Goal: Transaction & Acquisition: Purchase product/service

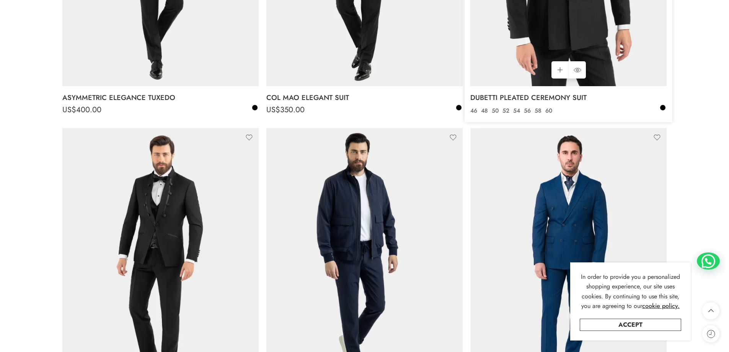
scroll to position [768, 0]
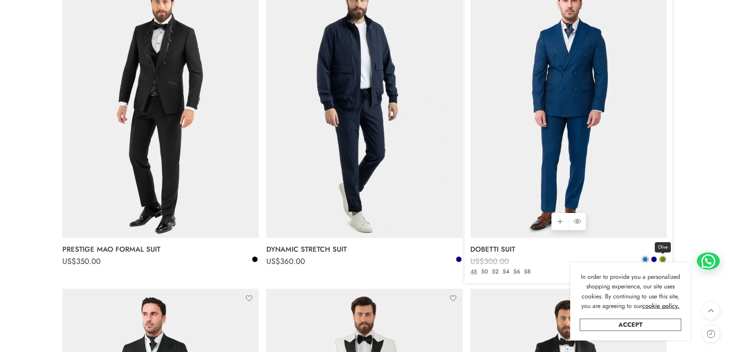
click at [660, 258] on span at bounding box center [662, 259] width 5 height 5
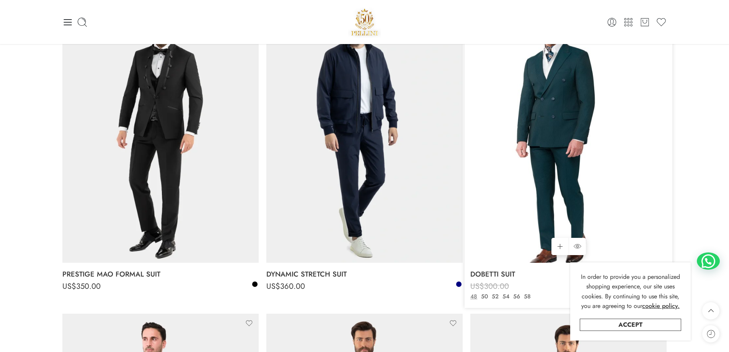
scroll to position [729, 0]
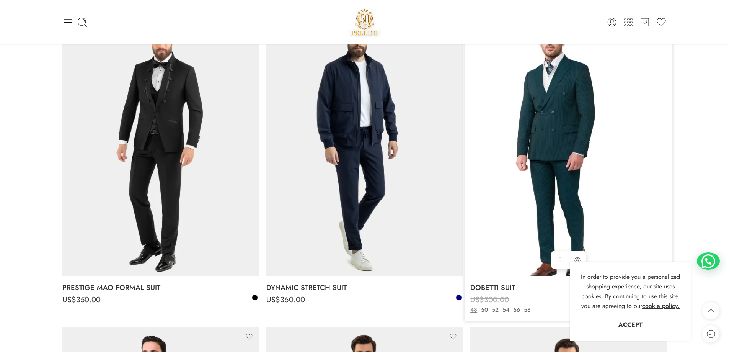
click at [565, 152] on img at bounding box center [569, 145] width 196 height 262
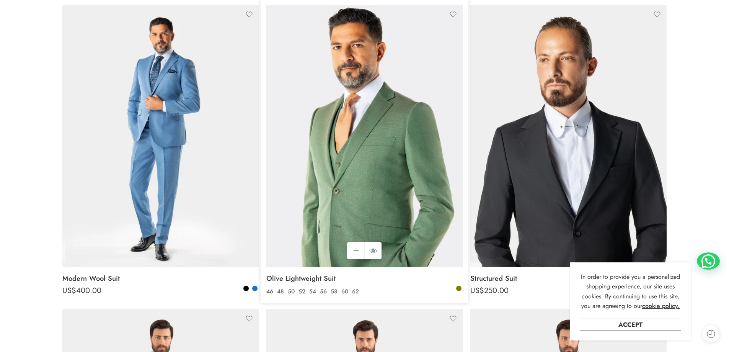
scroll to position [191, 0]
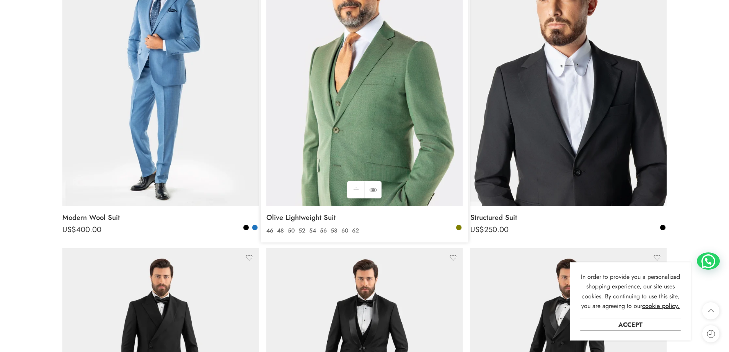
click at [363, 116] on img at bounding box center [364, 75] width 196 height 262
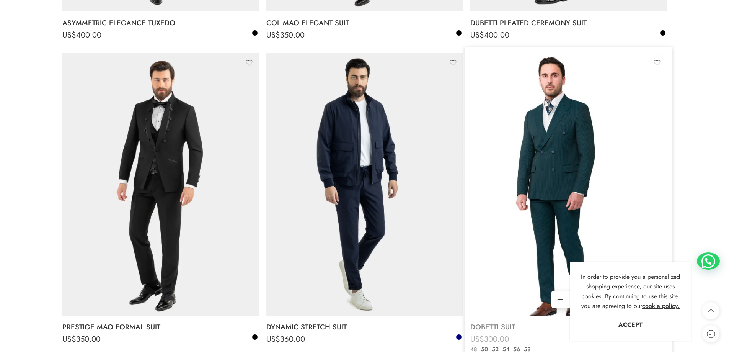
scroll to position [727, 0]
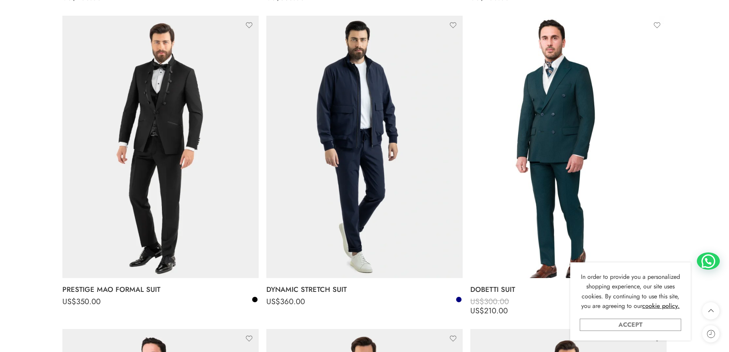
click at [644, 325] on link "Accept" at bounding box center [630, 325] width 101 height 12
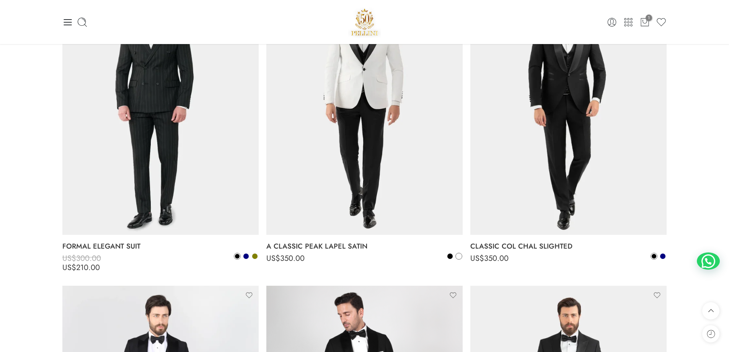
scroll to position [1072, 0]
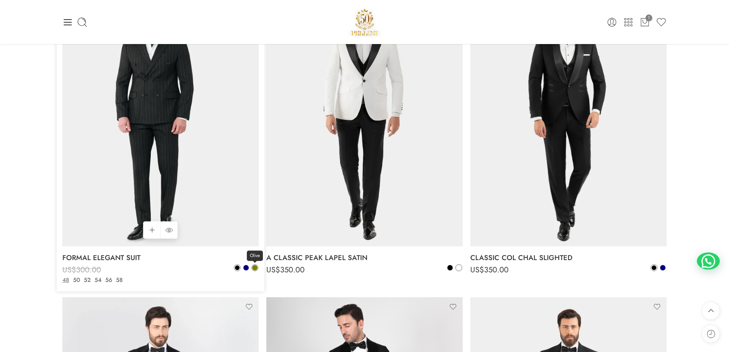
click at [255, 266] on span at bounding box center [254, 267] width 5 height 5
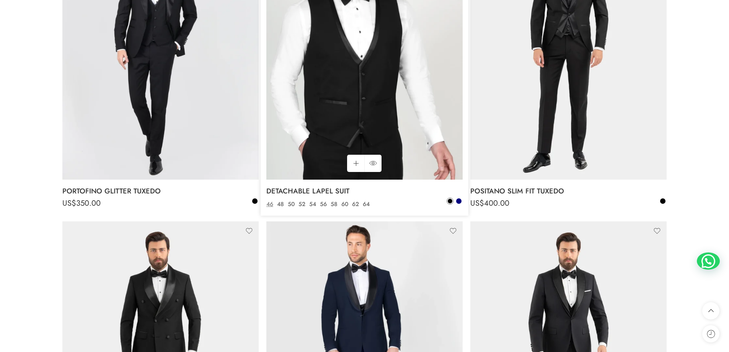
scroll to position [1455, 0]
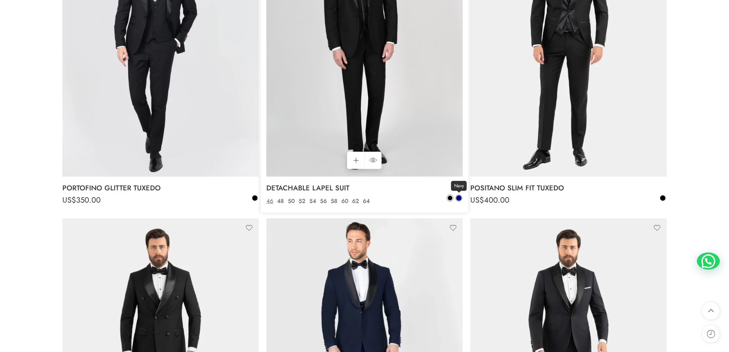
click at [459, 196] on span at bounding box center [458, 197] width 5 height 5
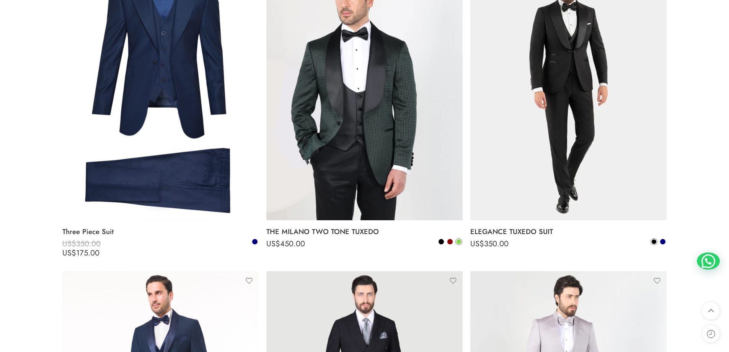
scroll to position [2106, 0]
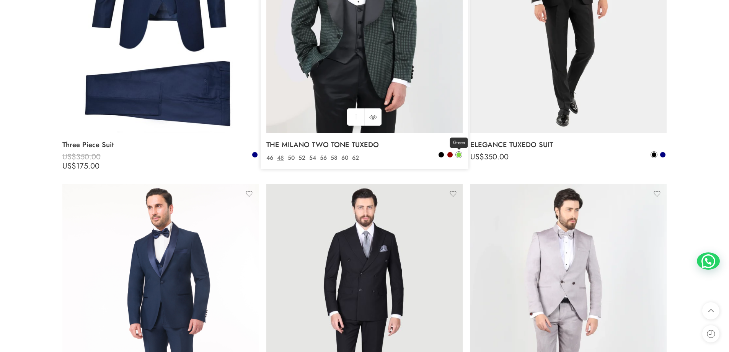
click at [457, 152] on link "Green" at bounding box center [459, 154] width 7 height 7
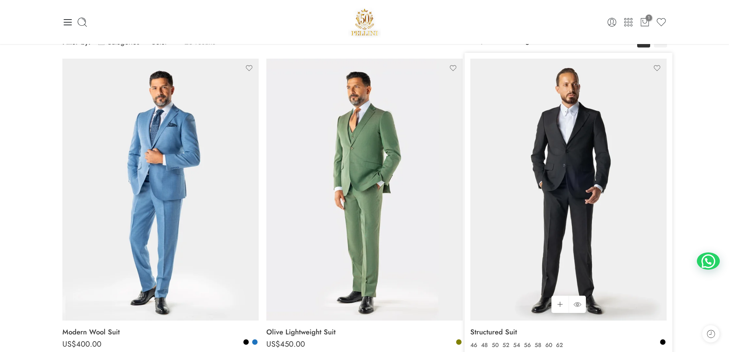
scroll to position [77, 0]
click at [560, 189] on img at bounding box center [569, 190] width 196 height 262
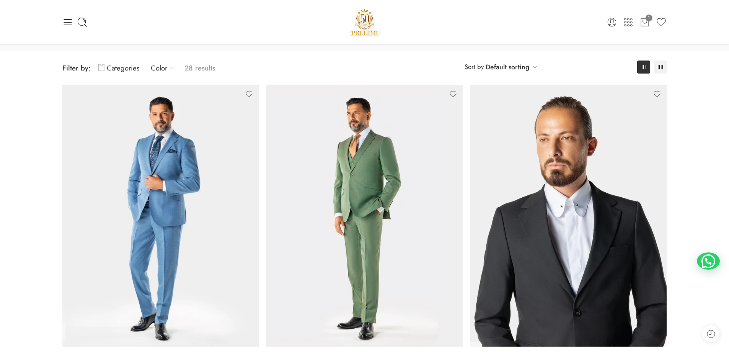
scroll to position [0, 0]
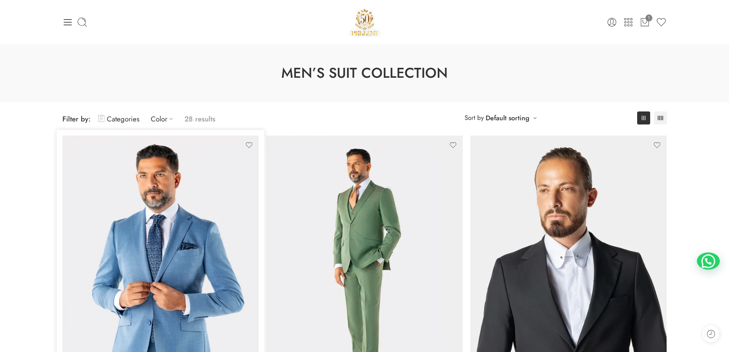
click at [188, 217] on img at bounding box center [160, 267] width 196 height 262
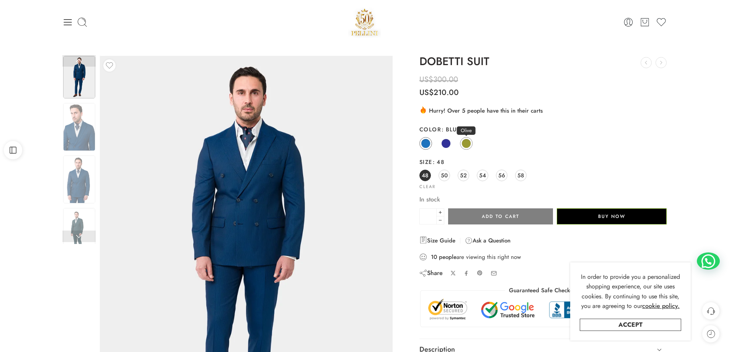
click at [467, 141] on span at bounding box center [467, 144] width 10 height 10
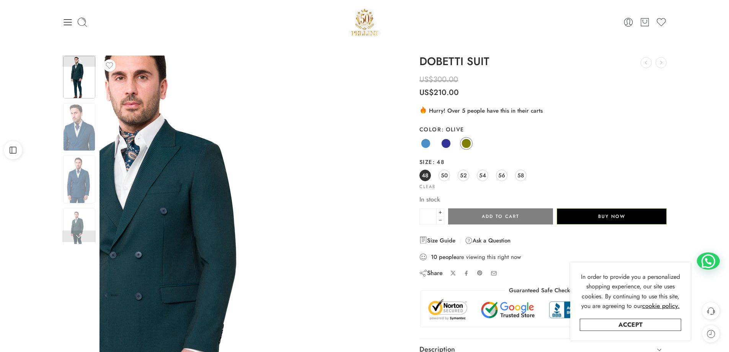
scroll to position [77, 0]
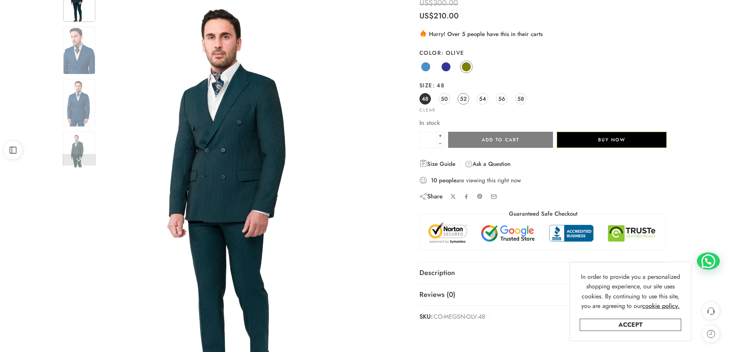
click at [466, 96] on span "52" at bounding box center [463, 98] width 7 height 10
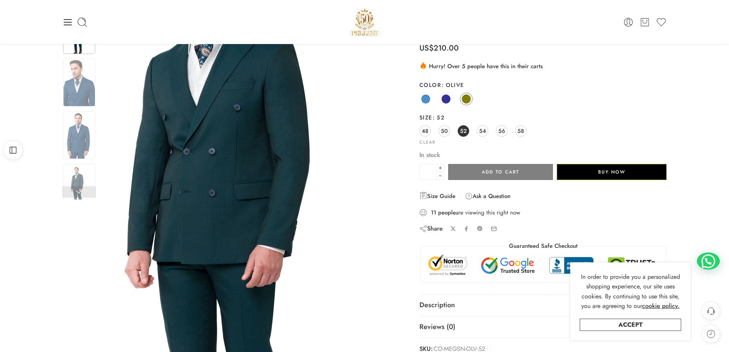
scroll to position [0, 0]
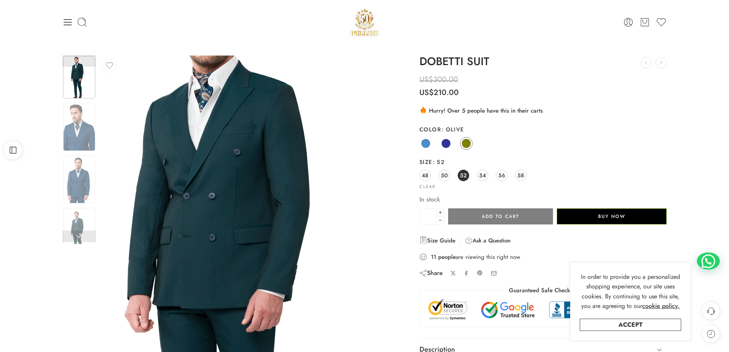
click at [242, 205] on img at bounding box center [247, 271] width 459 height 689
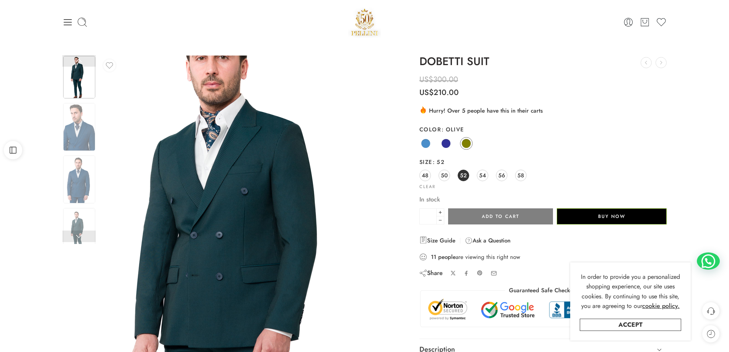
click at [210, 214] on img at bounding box center [255, 310] width 459 height 689
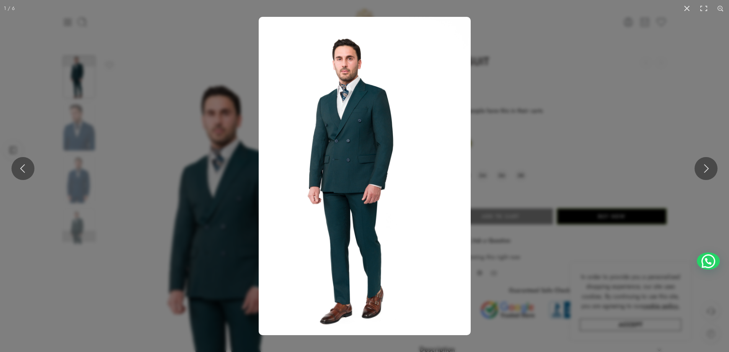
click at [343, 193] on img at bounding box center [365, 176] width 212 height 318
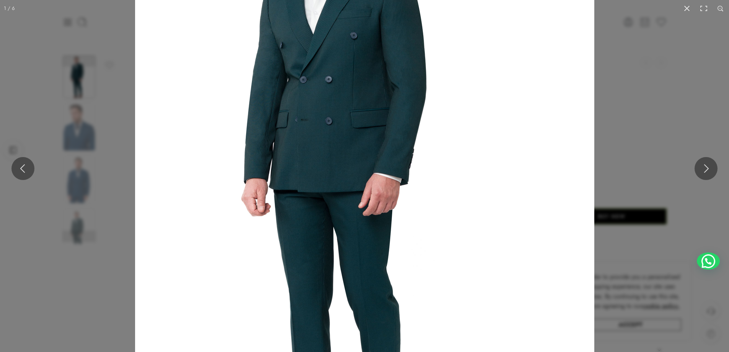
click at [343, 193] on img at bounding box center [364, 155] width 459 height 689
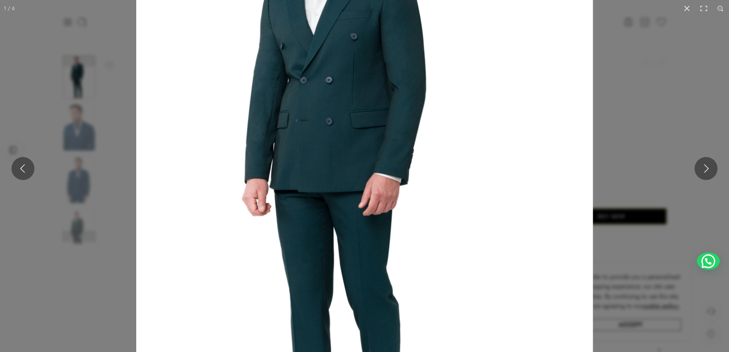
click at [343, 193] on img at bounding box center [364, 155] width 457 height 685
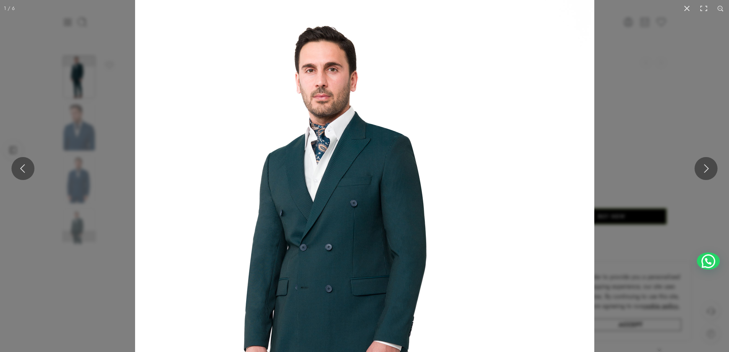
click at [383, 246] on img at bounding box center [364, 323] width 459 height 689
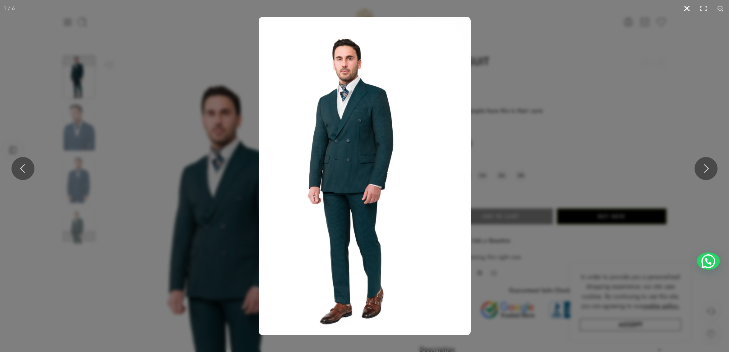
click at [685, 7] on button at bounding box center [687, 8] width 17 height 17
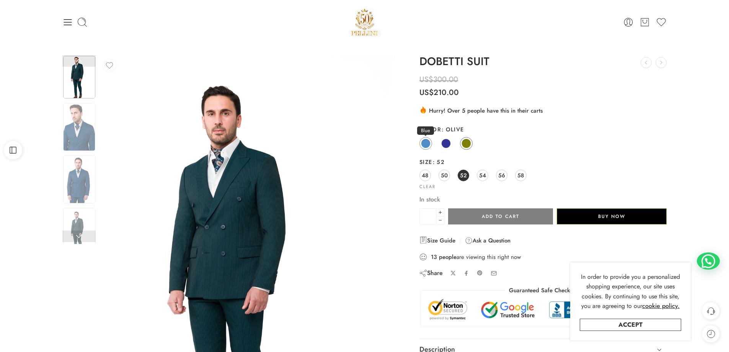
click at [430, 139] on link "Blue" at bounding box center [426, 143] width 13 height 13
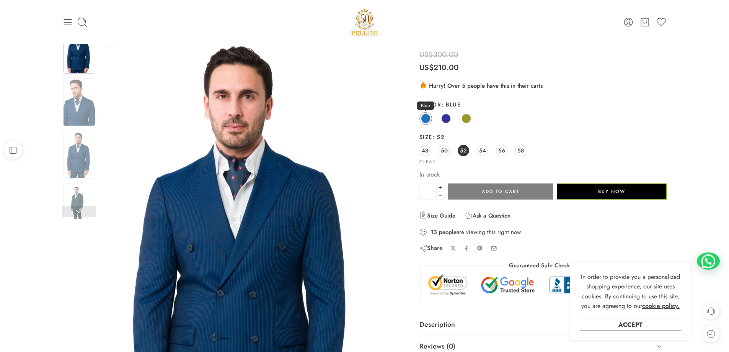
scroll to position [38, 0]
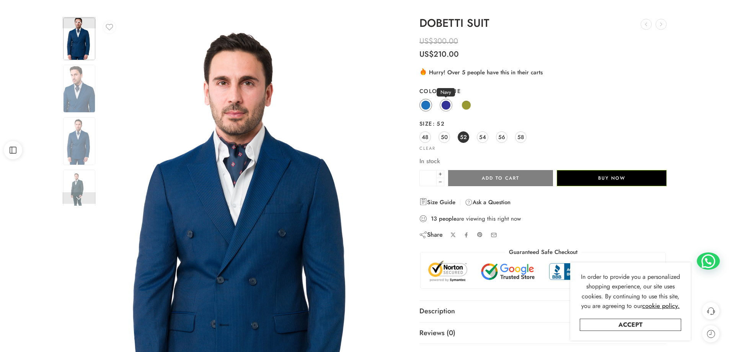
click at [448, 101] on span at bounding box center [446, 105] width 10 height 10
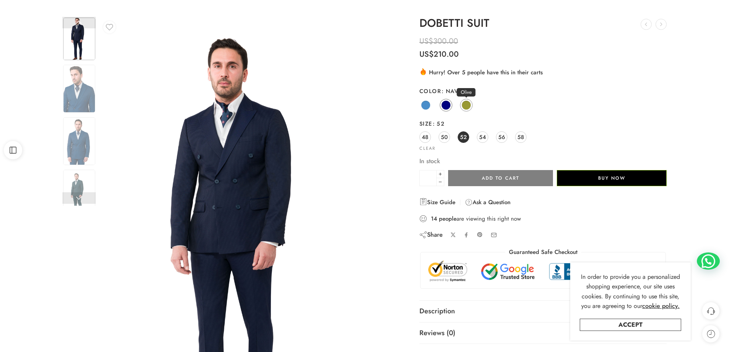
click at [469, 109] on link "Olive" at bounding box center [466, 105] width 13 height 13
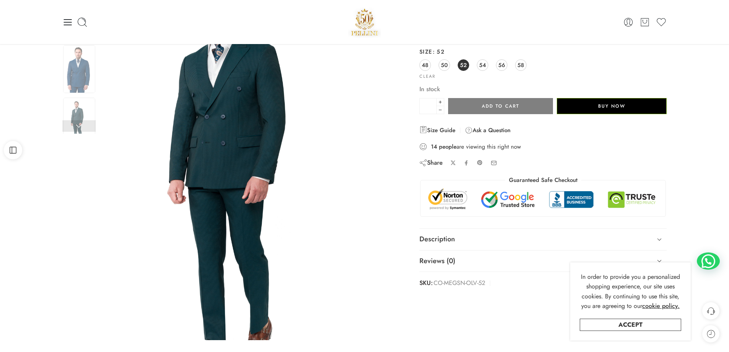
scroll to position [0, 0]
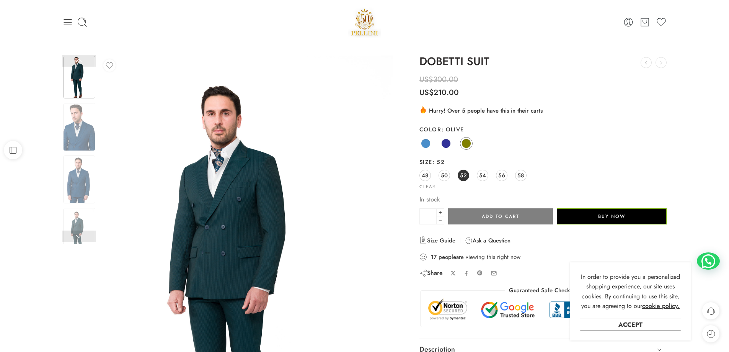
drag, startPoint x: 601, startPoint y: 217, endPoint x: 595, endPoint y: 338, distance: 120.7
click at [604, 322] on link "Accept" at bounding box center [630, 325] width 101 height 12
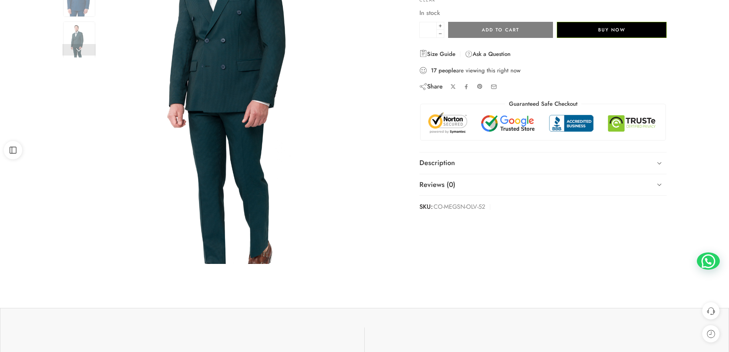
scroll to position [191, 0]
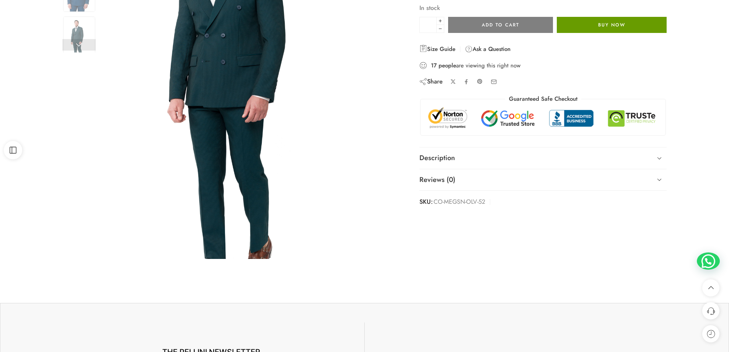
click at [633, 27] on button "Buy Now" at bounding box center [612, 25] width 110 height 16
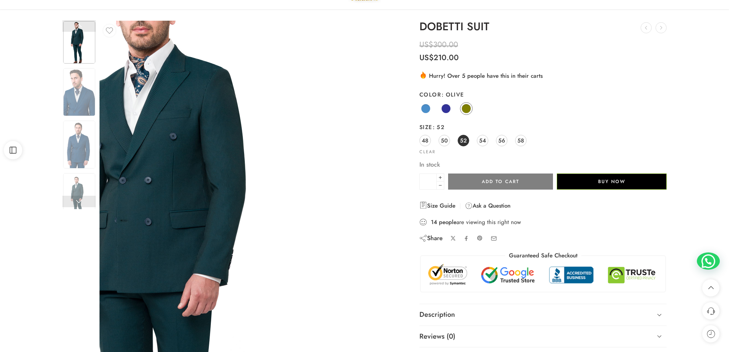
scroll to position [0, 0]
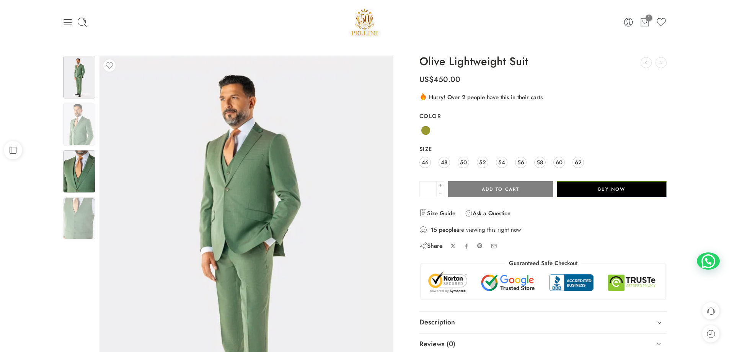
click at [83, 169] on img at bounding box center [79, 171] width 32 height 42
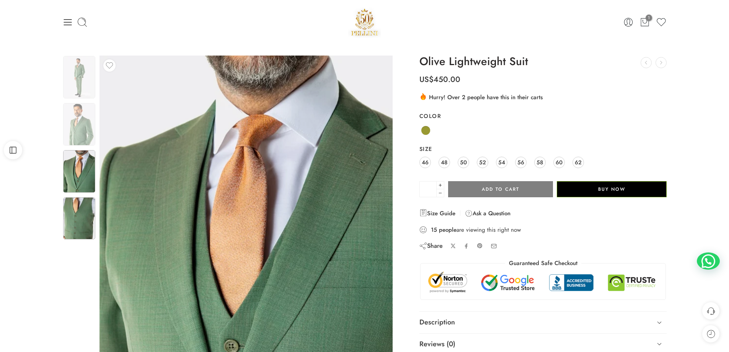
click at [70, 216] on img at bounding box center [79, 218] width 32 height 42
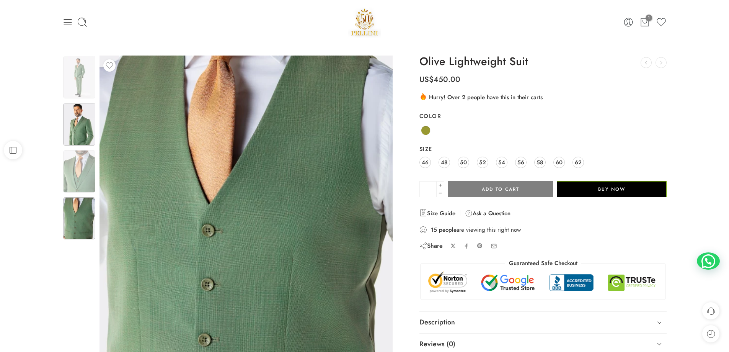
click at [73, 126] on img at bounding box center [79, 124] width 32 height 42
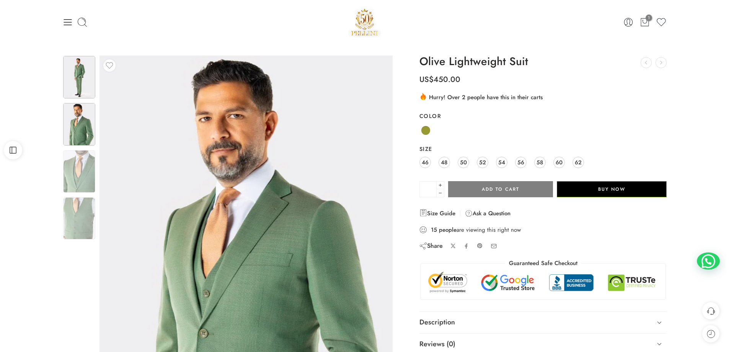
click at [80, 89] on img at bounding box center [79, 77] width 32 height 42
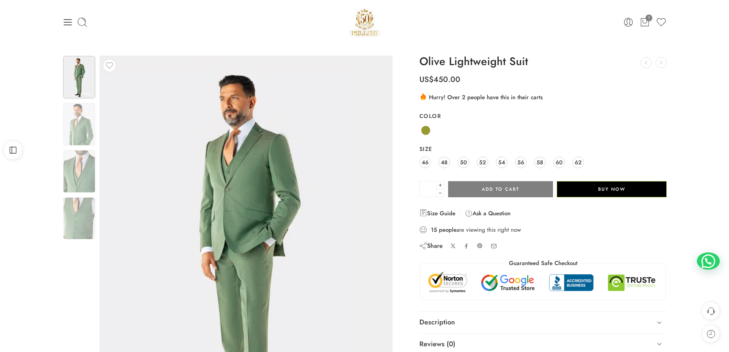
click at [186, 29] on div "1 Cart 0 Wishlist" at bounding box center [364, 22] width 605 height 33
drag, startPoint x: 167, startPoint y: 4, endPoint x: 15, endPoint y: 139, distance: 203.2
drag, startPoint x: 15, startPoint y: 139, endPoint x: 2, endPoint y: 142, distance: 13.0
click at [2, 142] on div "Open Sidebar" at bounding box center [13, 150] width 26 height 18
click at [10, 152] on icon at bounding box center [13, 150] width 11 height 8
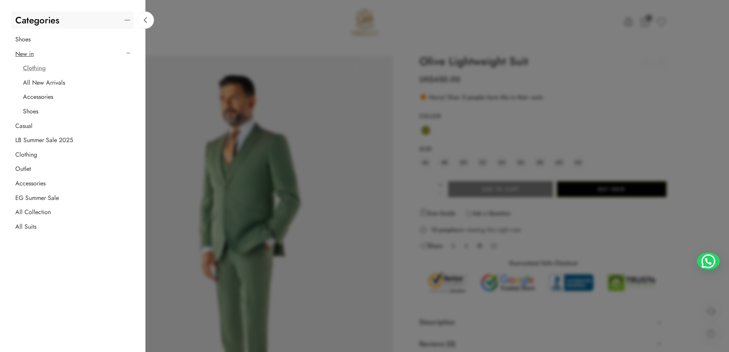
click at [265, 113] on div at bounding box center [364, 176] width 729 height 352
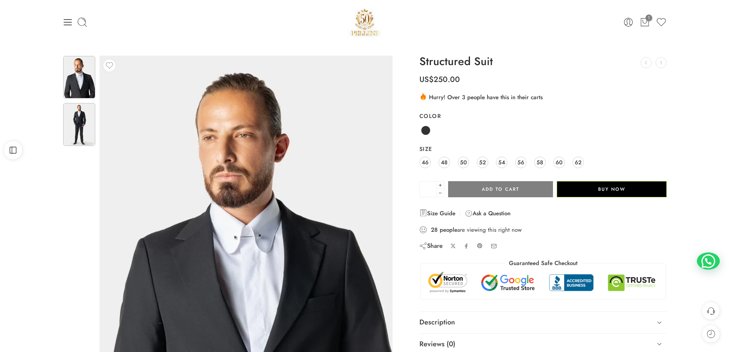
click at [71, 136] on img at bounding box center [79, 124] width 32 height 42
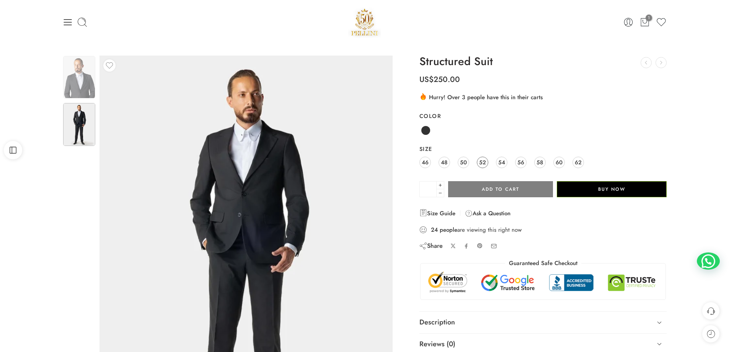
click at [479, 160] on link "52" at bounding box center [482, 162] width 11 height 11
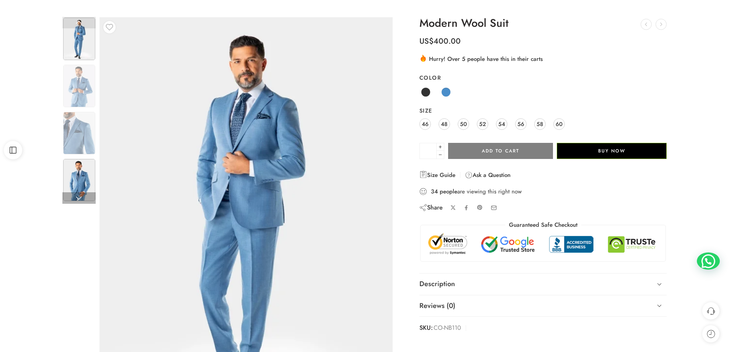
click at [70, 181] on img at bounding box center [79, 180] width 32 height 42
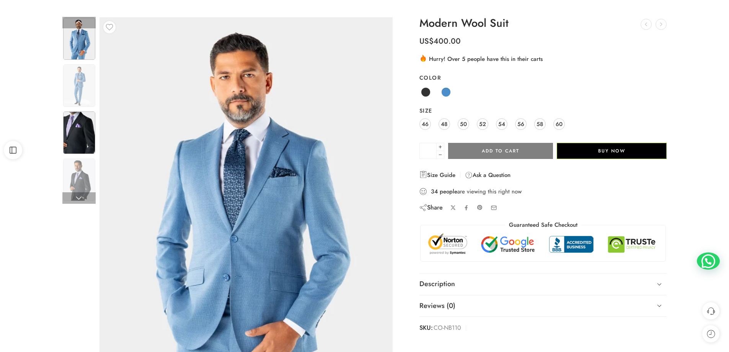
click at [75, 135] on img at bounding box center [79, 132] width 32 height 42
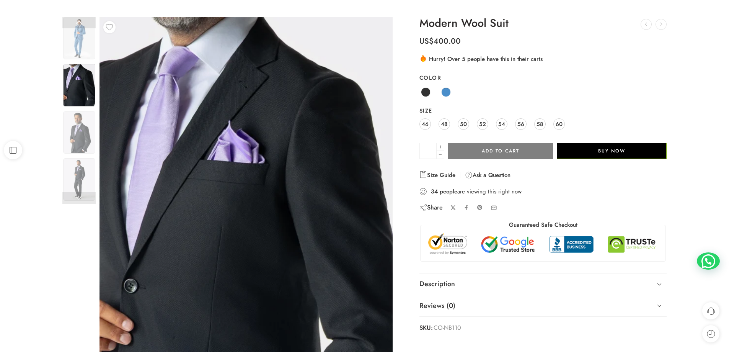
click at [437, 93] on div "Black Blue" at bounding box center [544, 92] width 248 height 15
click at [425, 88] on span at bounding box center [426, 92] width 10 height 10
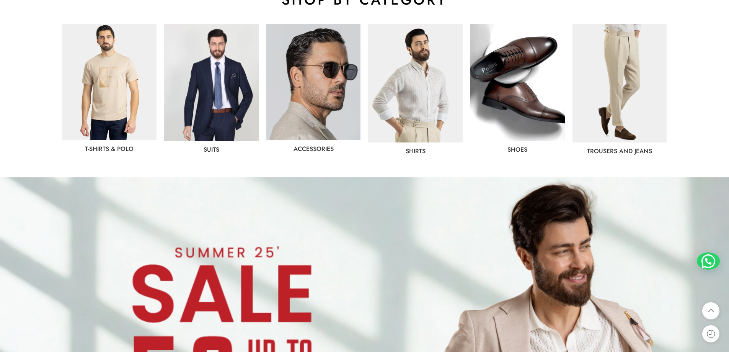
click at [497, 117] on img at bounding box center [518, 82] width 95 height 117
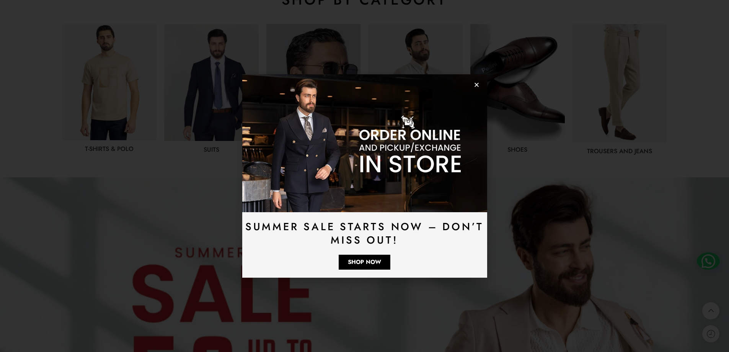
click at [479, 86] on icon "Close" at bounding box center [477, 85] width 6 height 6
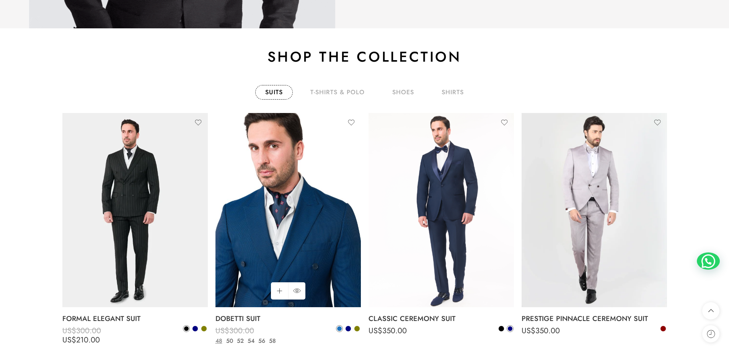
scroll to position [1034, 0]
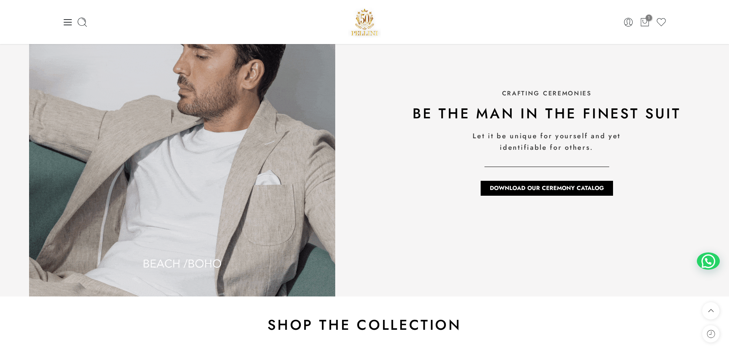
click at [255, 206] on img at bounding box center [182, 143] width 306 height 306
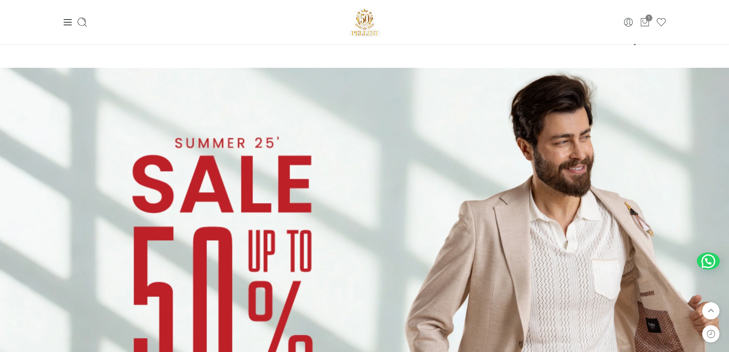
scroll to position [306, 0]
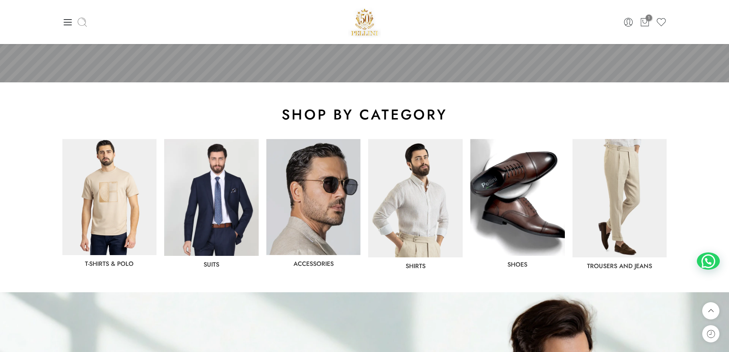
click at [81, 25] on icon at bounding box center [81, 21] width 9 height 9
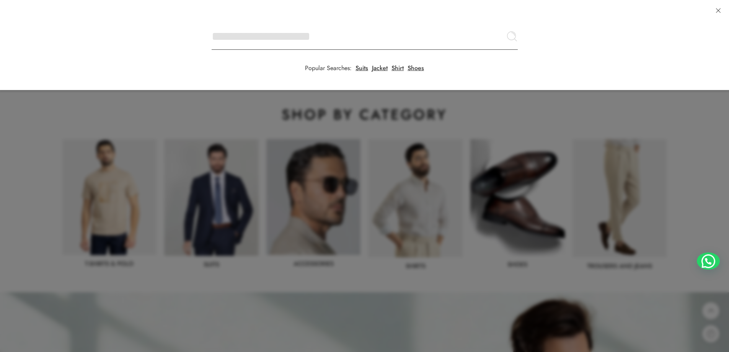
click at [212, 23] on input "Search here" at bounding box center [365, 36] width 306 height 27
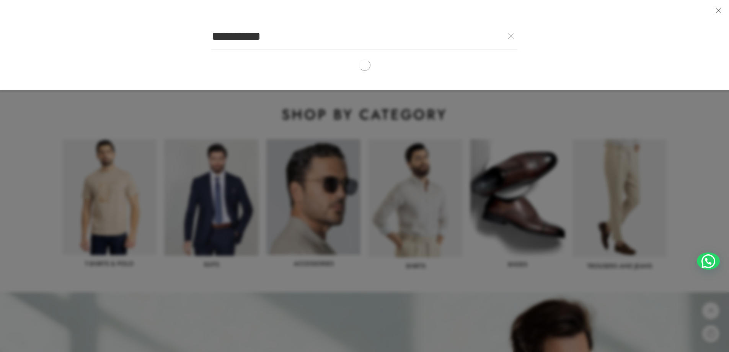
type input "**********"
click button "Search" at bounding box center [0, 0] width 0 height 0
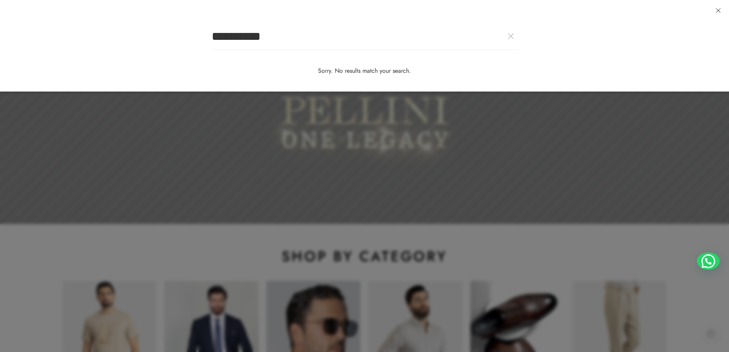
scroll to position [0, 0]
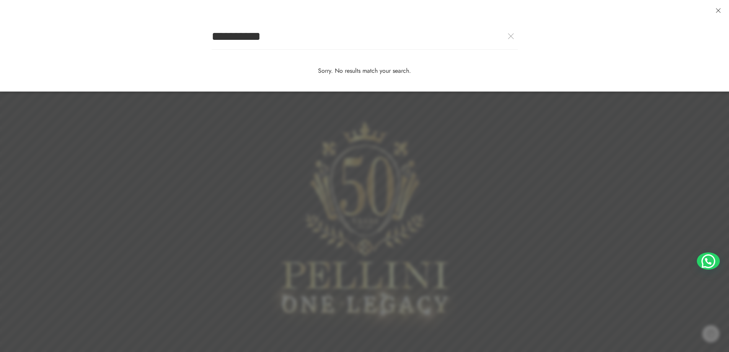
click at [507, 34] on link at bounding box center [511, 36] width 14 height 14
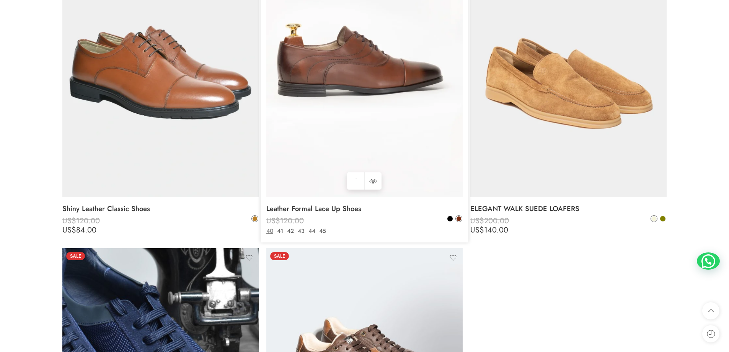
scroll to position [3331, 0]
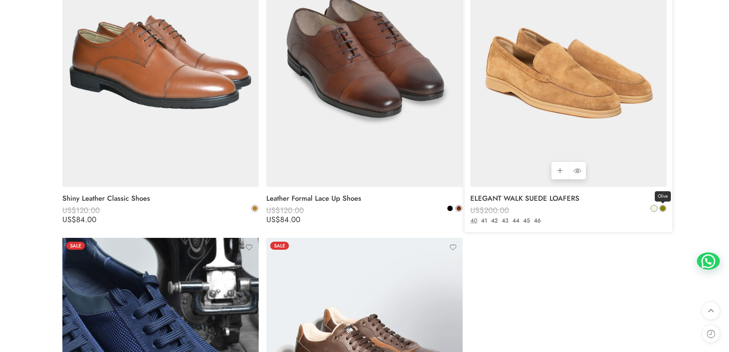
click at [663, 210] on span at bounding box center [662, 208] width 5 height 5
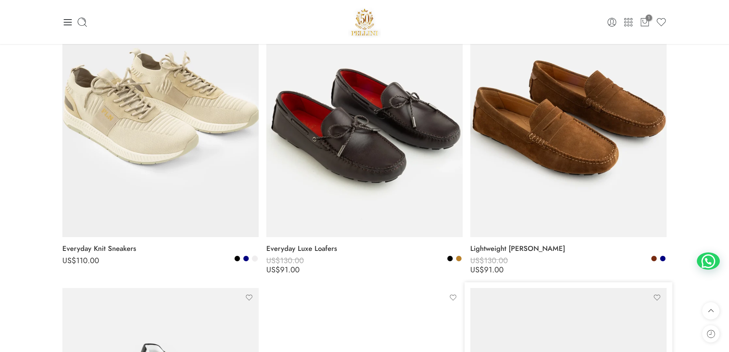
scroll to position [459, 0]
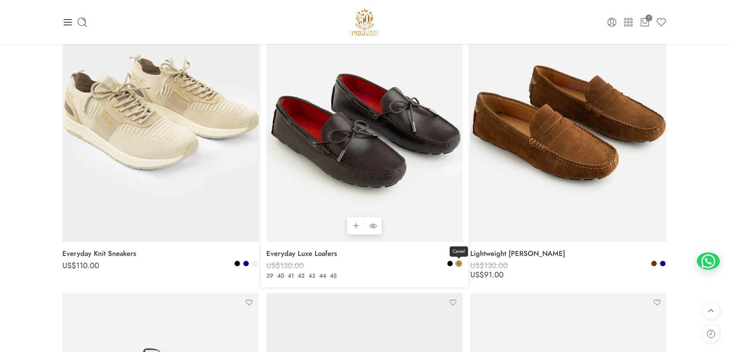
click at [456, 265] on span at bounding box center [458, 263] width 5 height 5
click at [461, 264] on span at bounding box center [459, 263] width 5 height 5
click at [655, 262] on span at bounding box center [654, 263] width 5 height 5
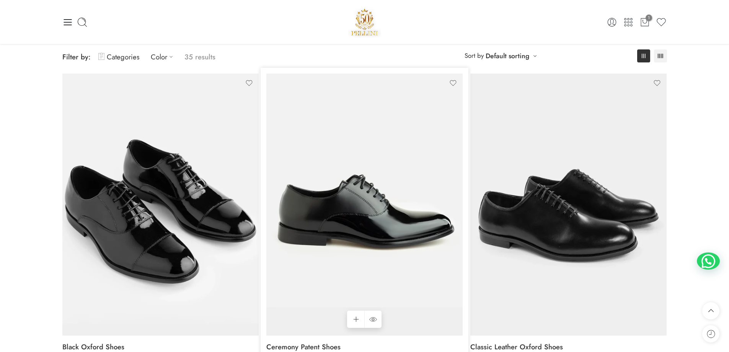
scroll to position [0, 0]
